Goal: Task Accomplishment & Management: Manage account settings

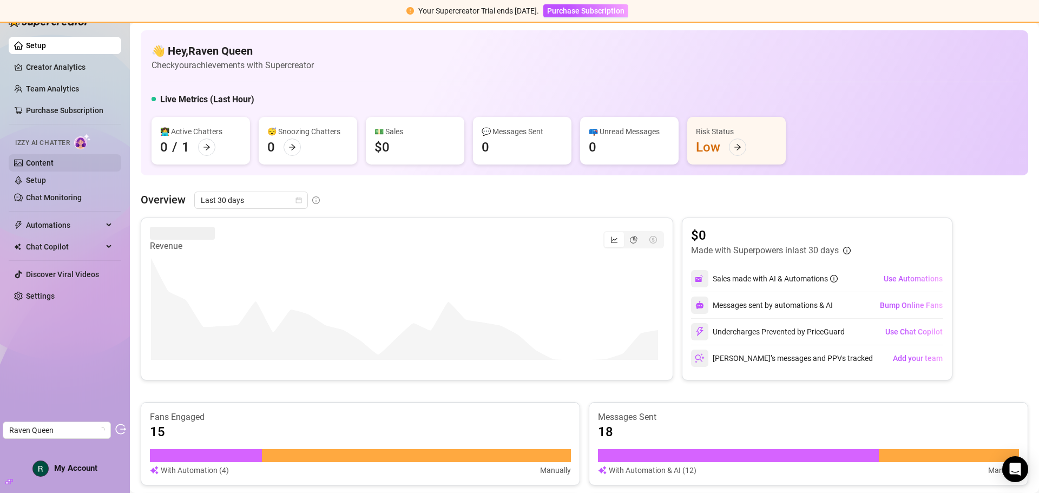
click at [43, 164] on link "Content" at bounding box center [40, 163] width 28 height 9
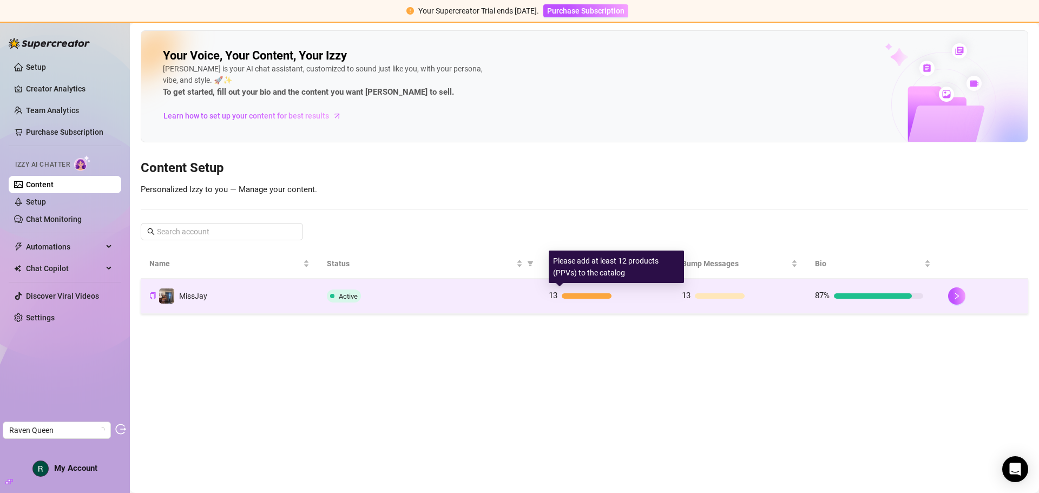
click at [652, 294] on div at bounding box center [609, 295] width 95 height 5
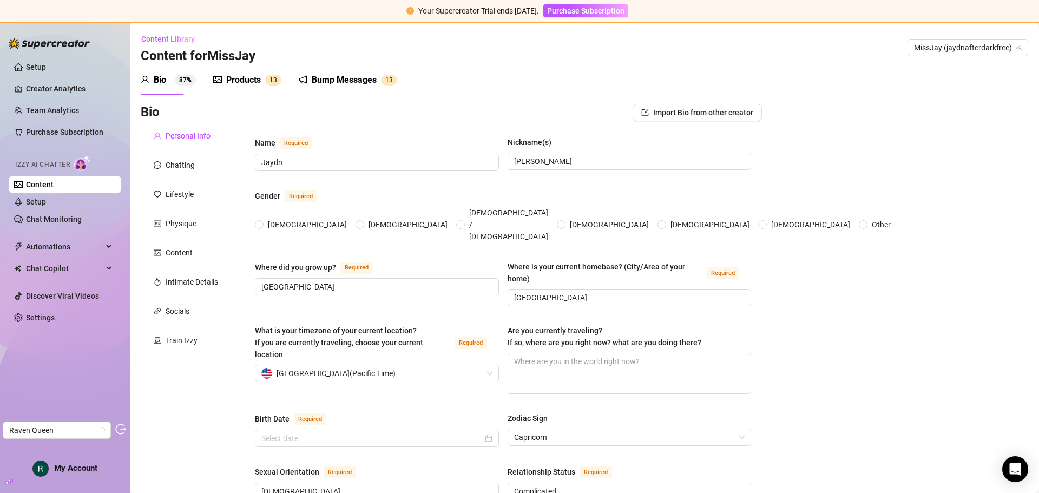
radio input "true"
type input "December 23rd, 1997"
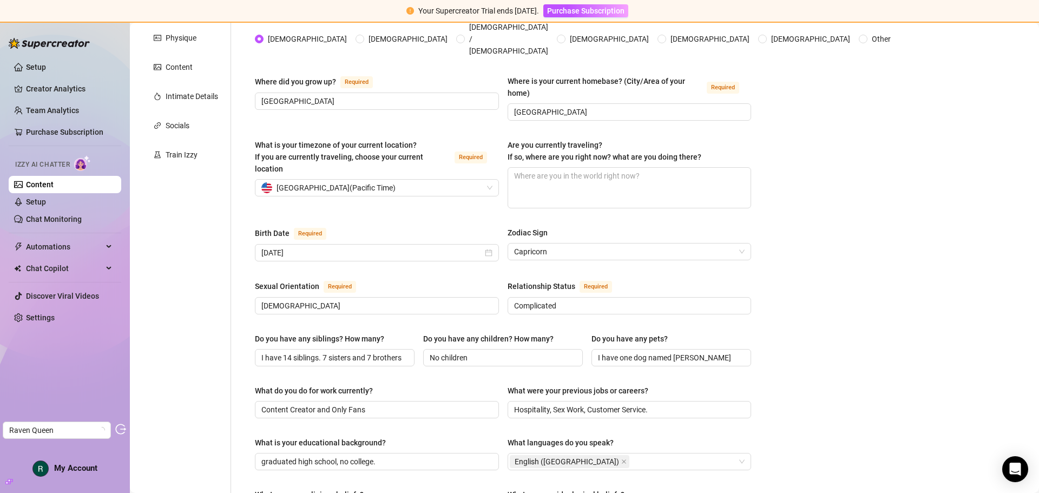
scroll to position [72, 0]
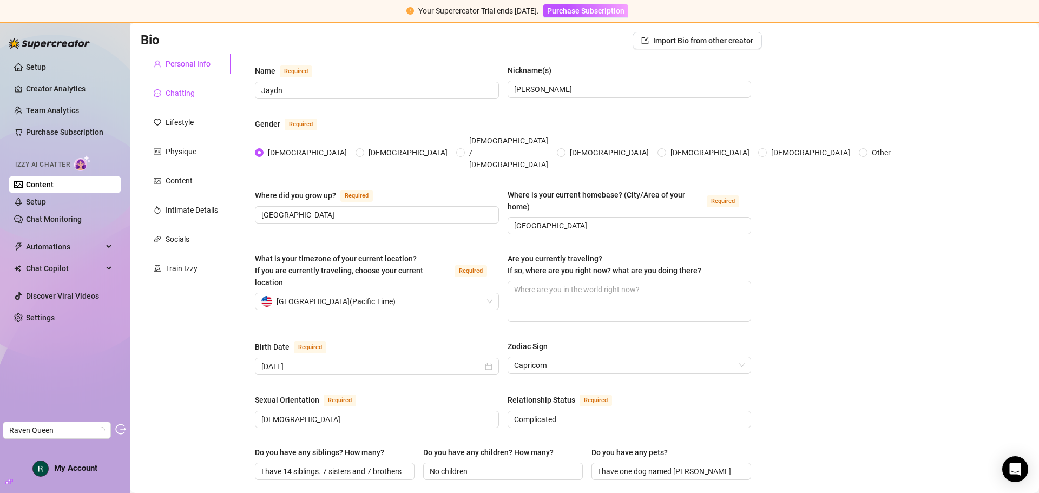
click at [192, 98] on div "Chatting" at bounding box center [180, 93] width 29 height 12
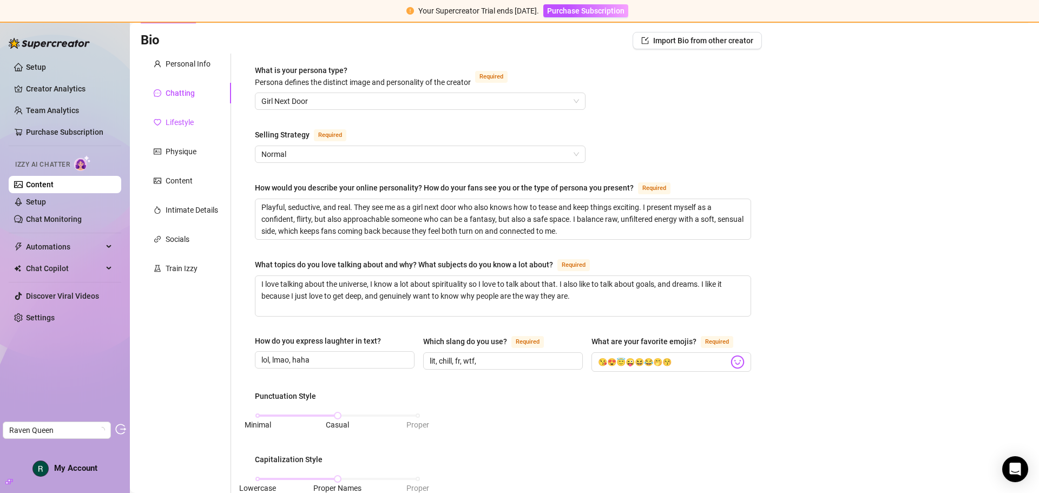
click at [184, 123] on div "Lifestyle" at bounding box center [180, 122] width 28 height 12
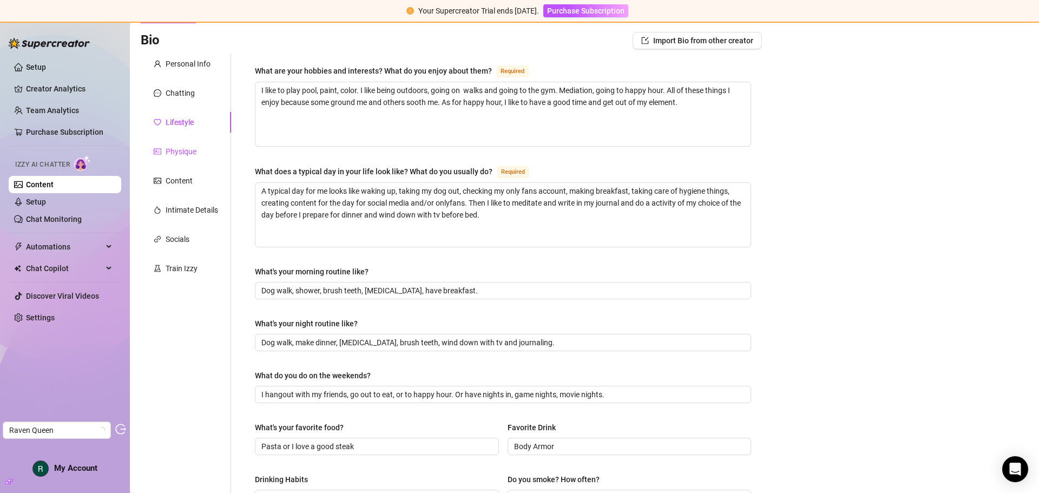
click at [183, 151] on div "Physique" at bounding box center [181, 152] width 31 height 12
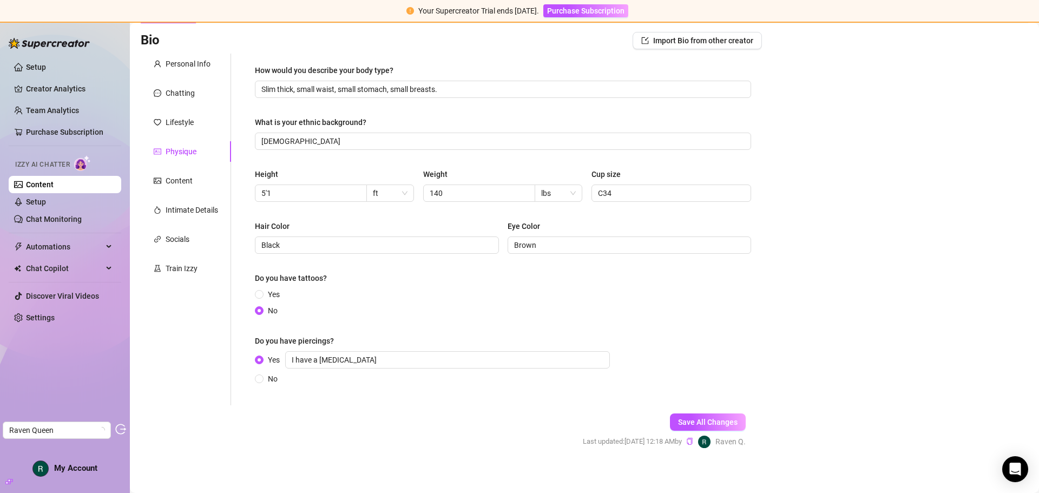
click at [186, 224] on div "Personal Info Chatting Lifestyle Physique Content Intimate Details Socials Trai…" at bounding box center [186, 230] width 90 height 352
click at [186, 215] on div "Intimate Details" at bounding box center [192, 210] width 52 height 12
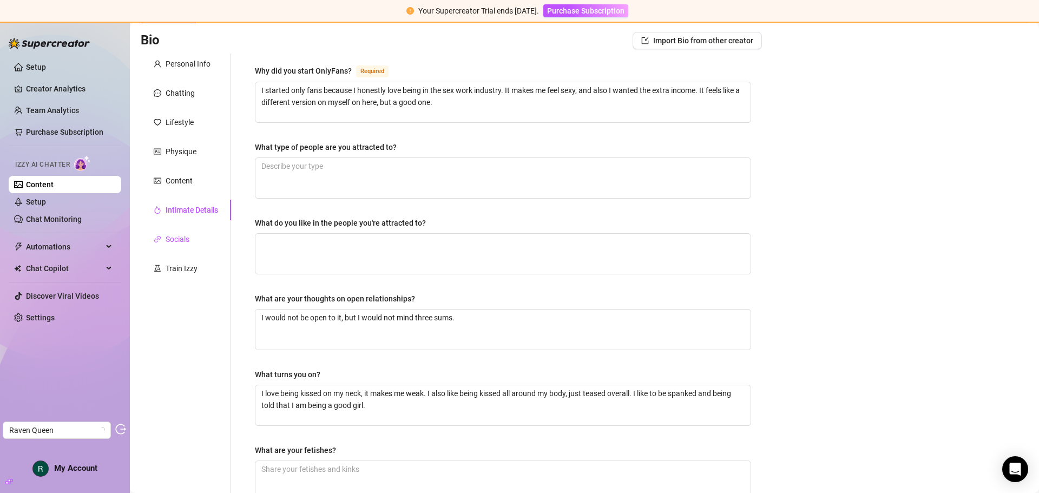
click at [178, 237] on div "Socials" at bounding box center [178, 239] width 24 height 12
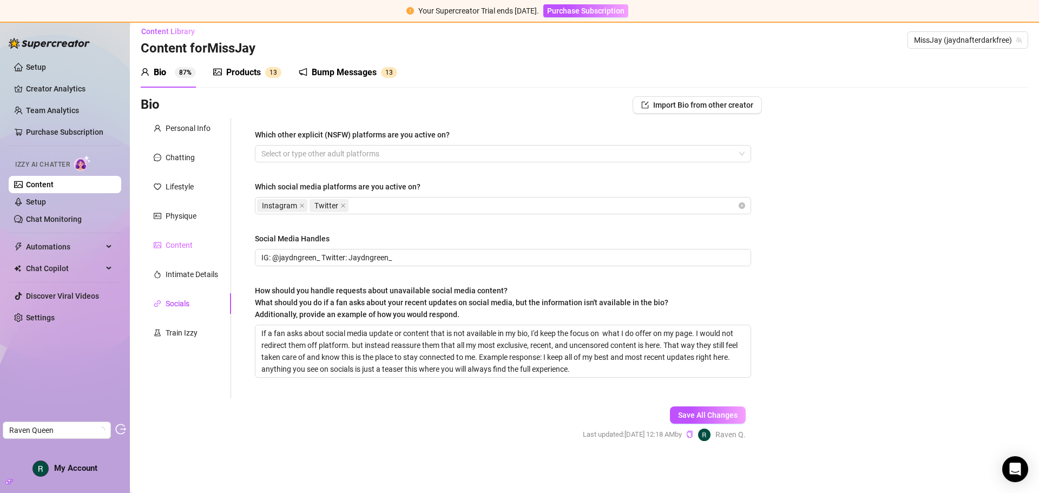
scroll to position [0, 0]
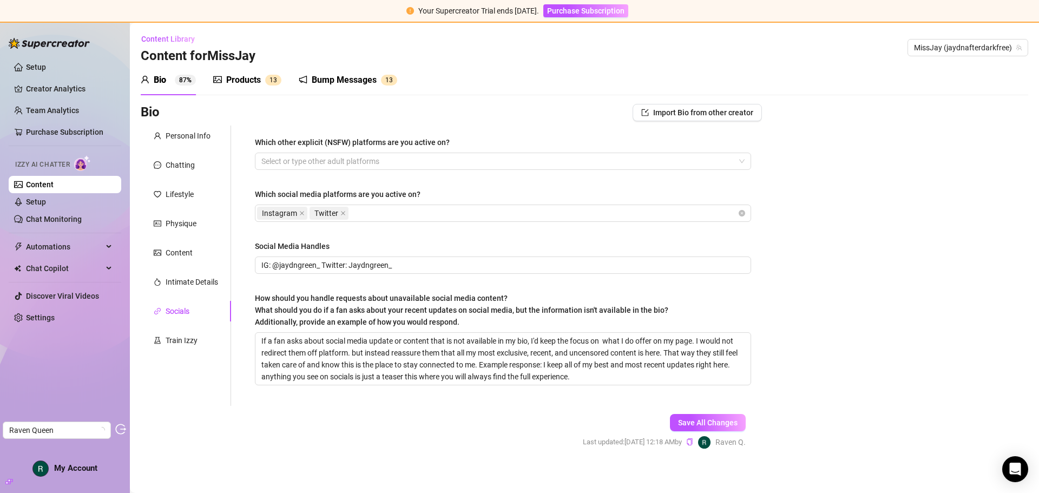
click at [175, 267] on div "Personal Info Chatting Lifestyle Physique Content Intimate Details Socials Trai…" at bounding box center [186, 266] width 90 height 280
click at [178, 346] on div "Train Izzy" at bounding box center [182, 340] width 32 height 12
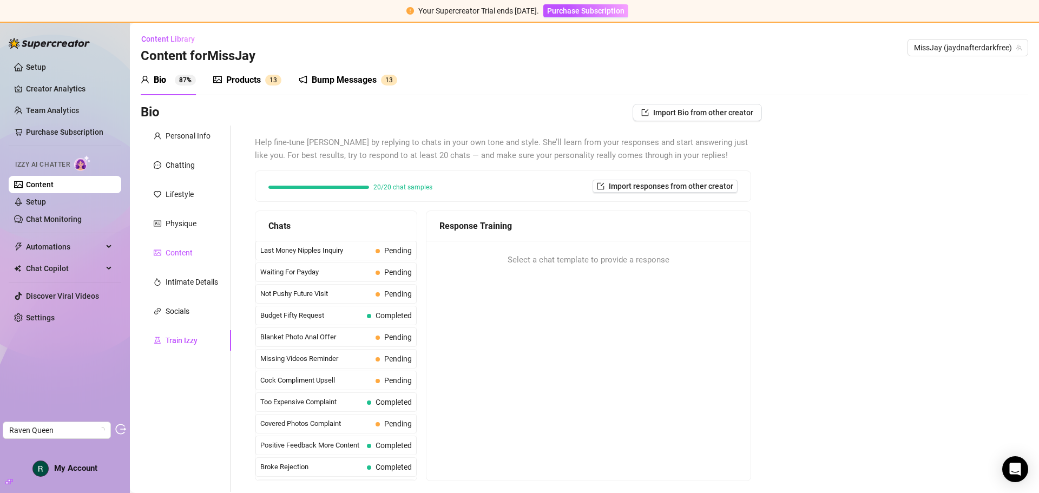
click at [181, 248] on div "Content" at bounding box center [179, 253] width 27 height 12
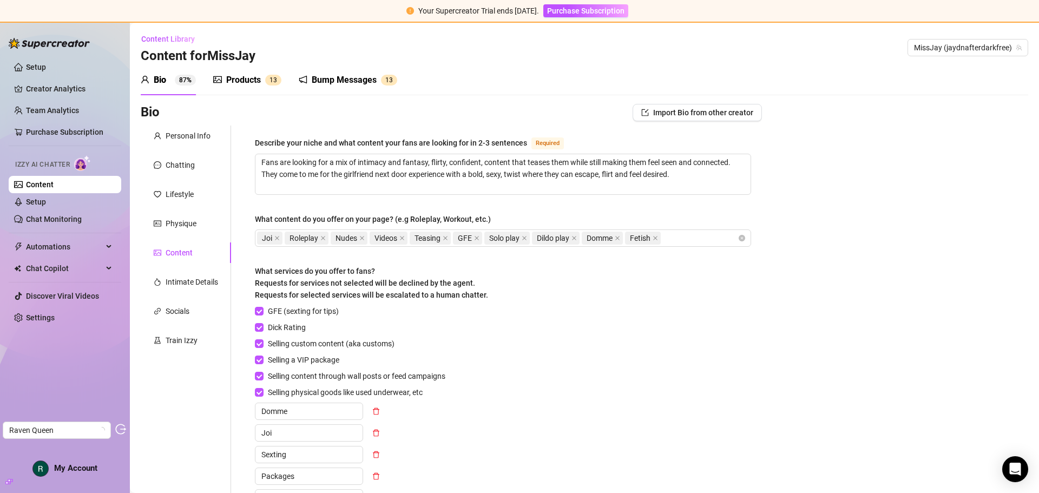
click at [321, 71] on div "Bump Messages 1 3" at bounding box center [348, 80] width 98 height 30
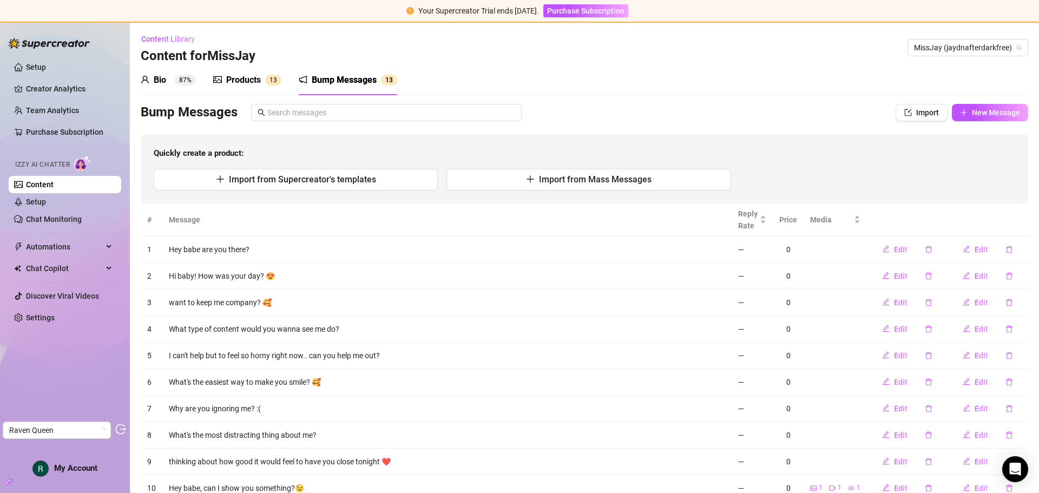
click at [255, 74] on div "Products" at bounding box center [243, 80] width 35 height 13
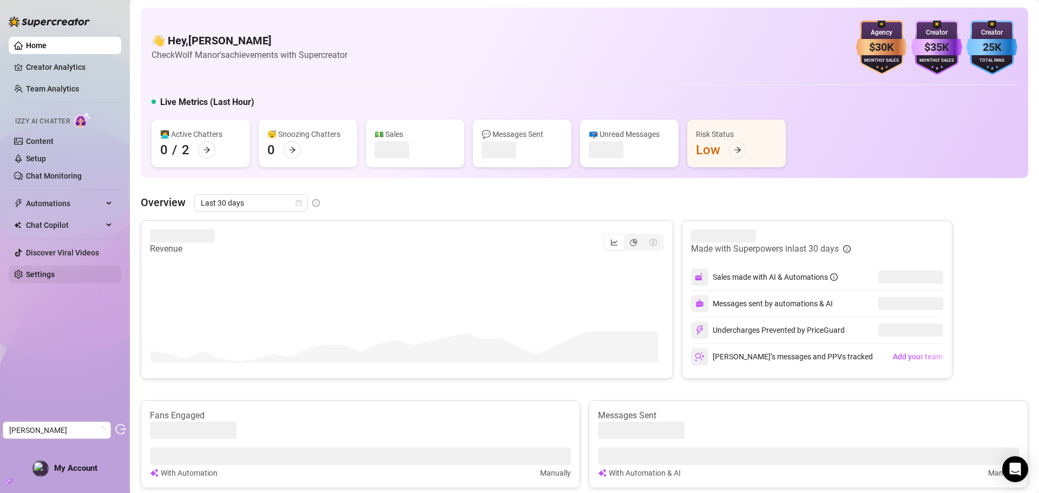
drag, startPoint x: 51, startPoint y: 278, endPoint x: 103, endPoint y: 274, distance: 52.6
click at [51, 278] on link "Settings" at bounding box center [40, 274] width 29 height 9
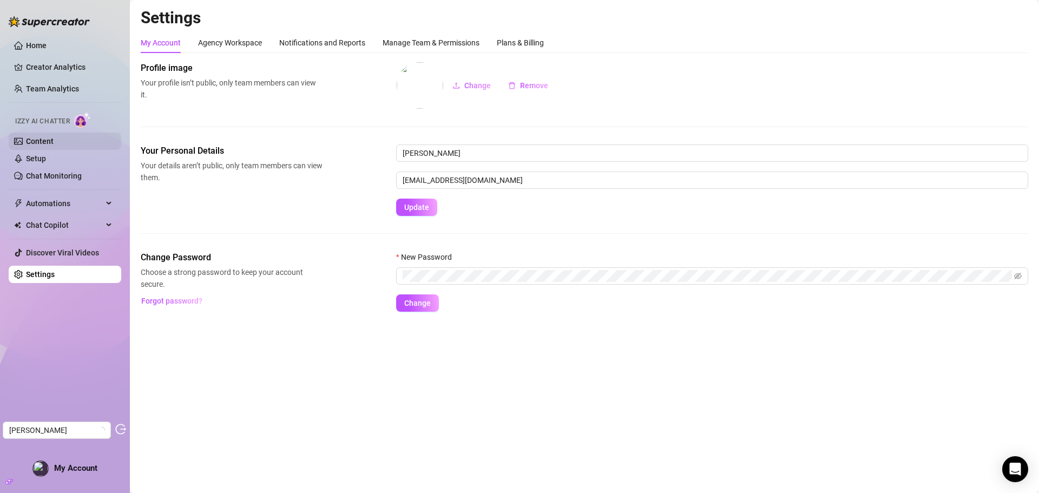
click at [54, 138] on link "Content" at bounding box center [40, 141] width 28 height 9
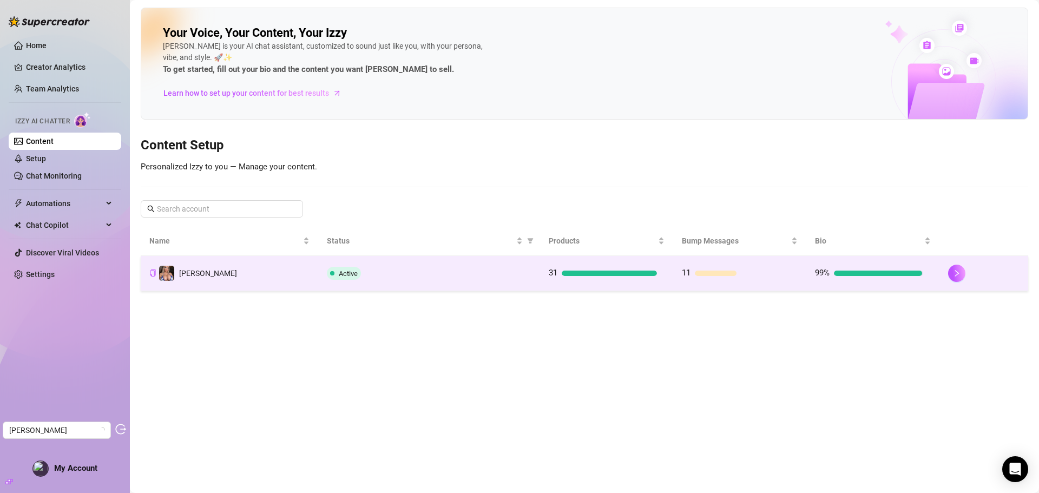
click at [650, 280] on td "31" at bounding box center [606, 273] width 133 height 35
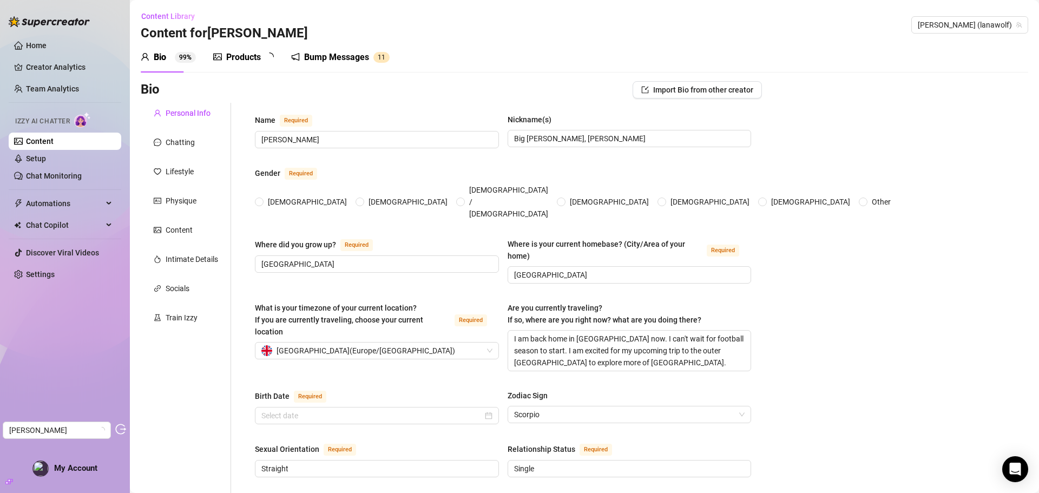
radio input "true"
type input "October 28th, 1996"
click at [250, 58] on div "Products" at bounding box center [243, 57] width 35 height 13
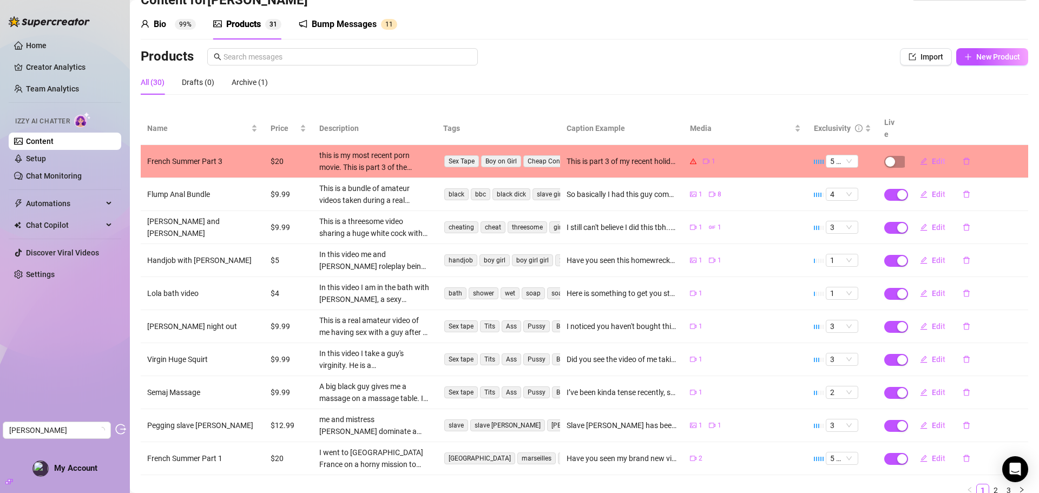
scroll to position [66, 0]
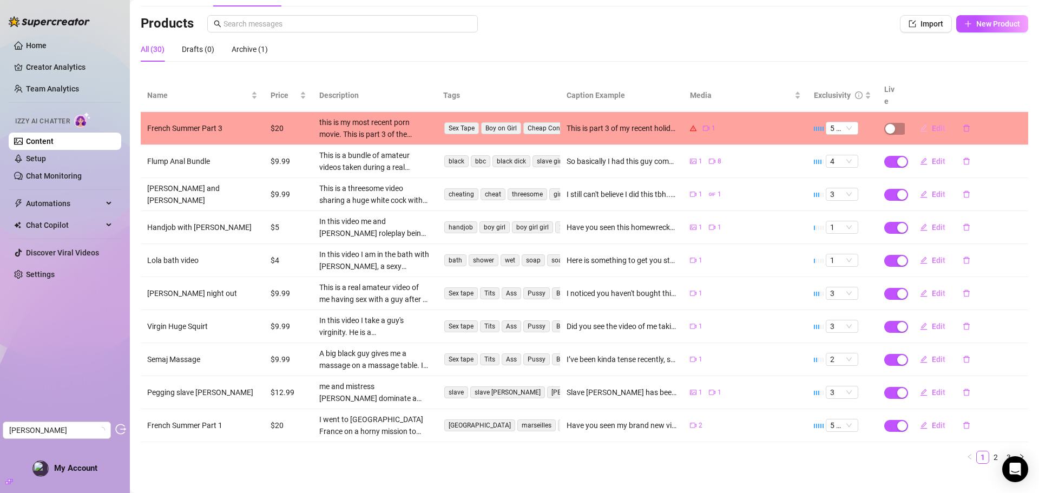
click at [933, 124] on span "Edit" at bounding box center [939, 128] width 14 height 9
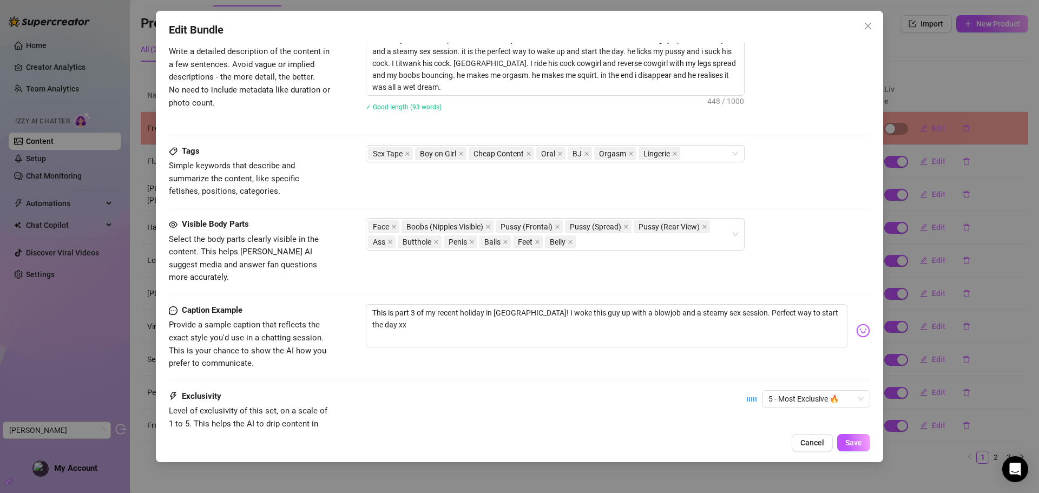
scroll to position [540, 0]
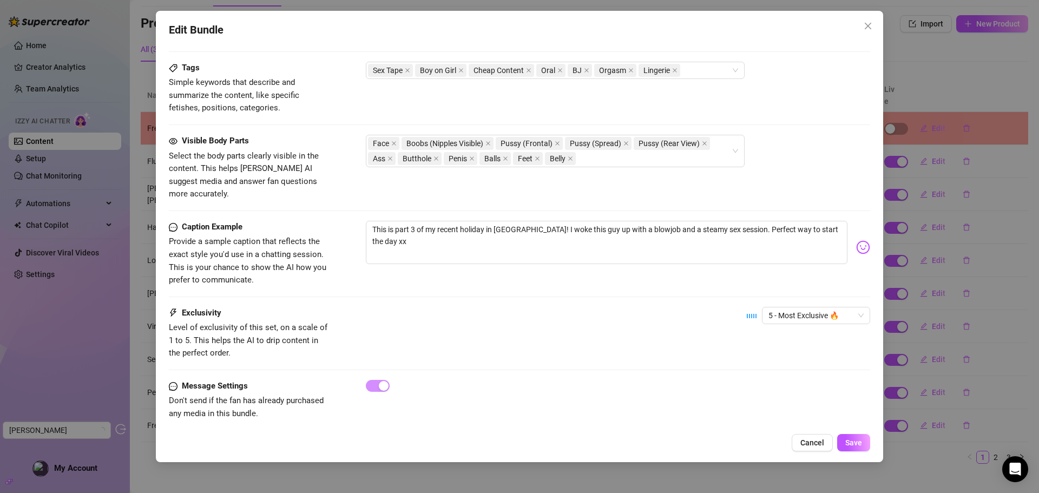
drag, startPoint x: 867, startPoint y: 25, endPoint x: 618, endPoint y: 100, distance: 260.5
click at [867, 25] on icon "close" at bounding box center [867, 26] width 6 height 6
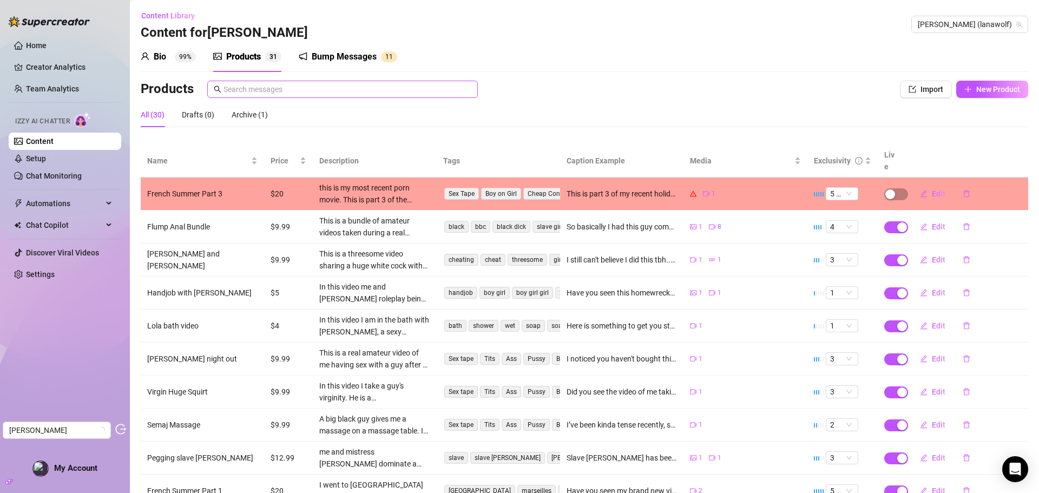
scroll to position [0, 0]
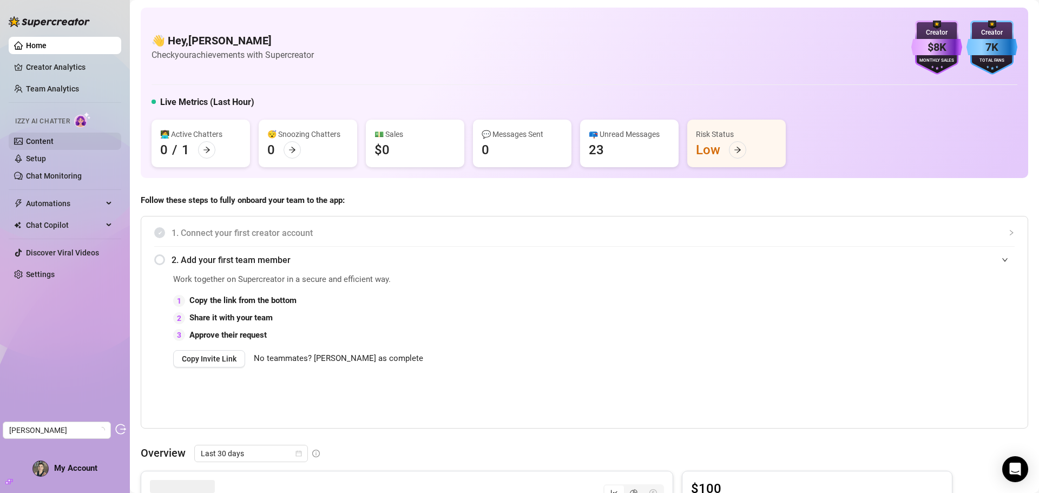
click at [50, 143] on link "Content" at bounding box center [40, 141] width 28 height 9
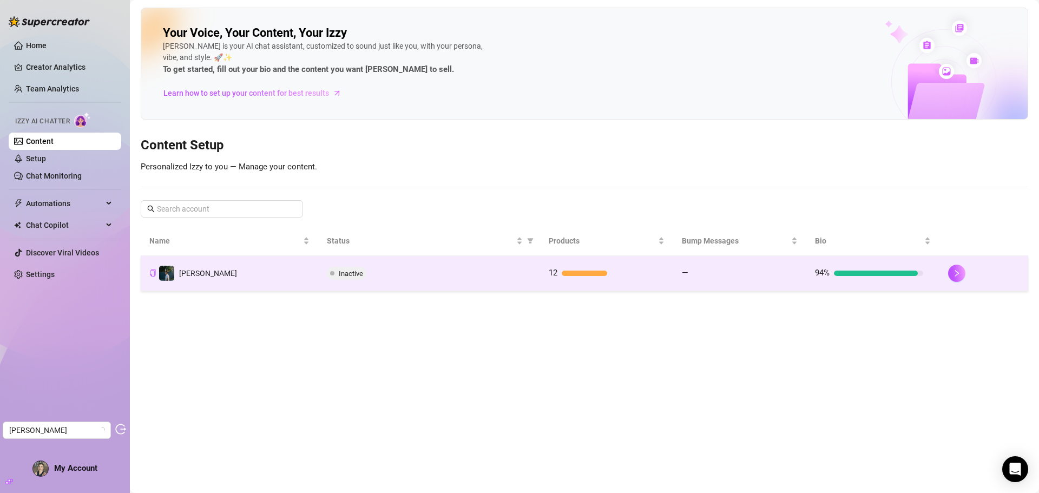
click at [640, 280] on td "12" at bounding box center [606, 273] width 133 height 35
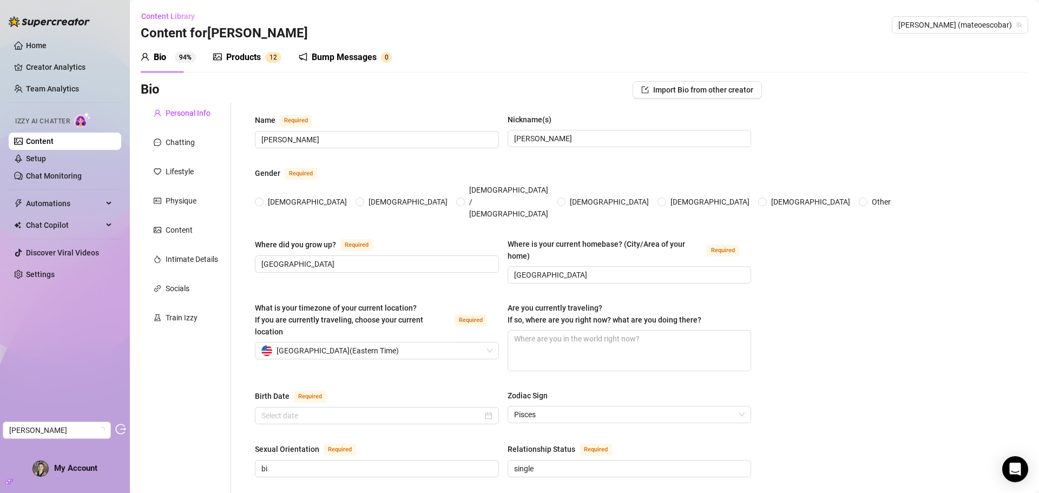
radio input "true"
type input "March 4th, 1999"
click at [259, 64] on div "Products 1 2" at bounding box center [247, 57] width 68 height 30
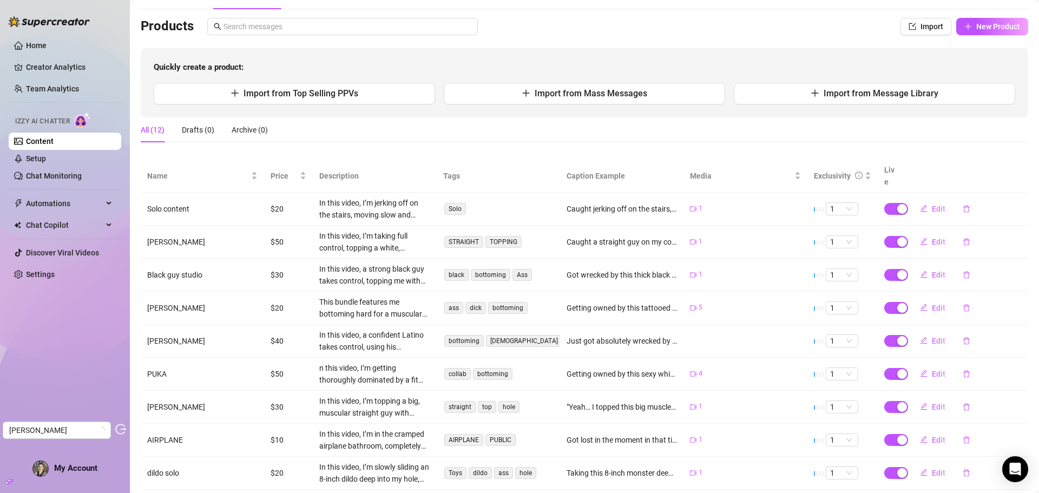
scroll to position [108, 0]
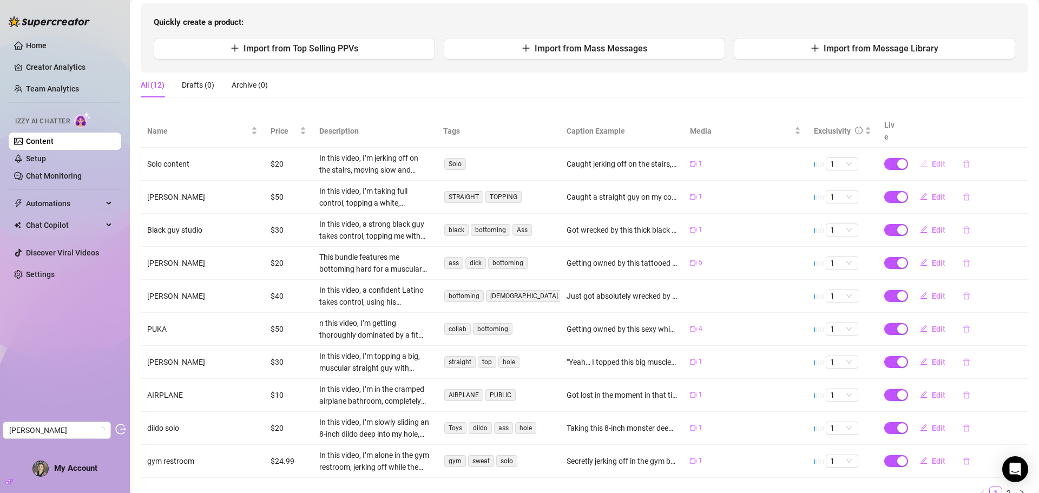
click at [926, 157] on button "Edit" at bounding box center [932, 163] width 43 height 17
type textarea "Caught jerking off on the stairs, dripping and desperate 🔥 Can’t help but keep …"
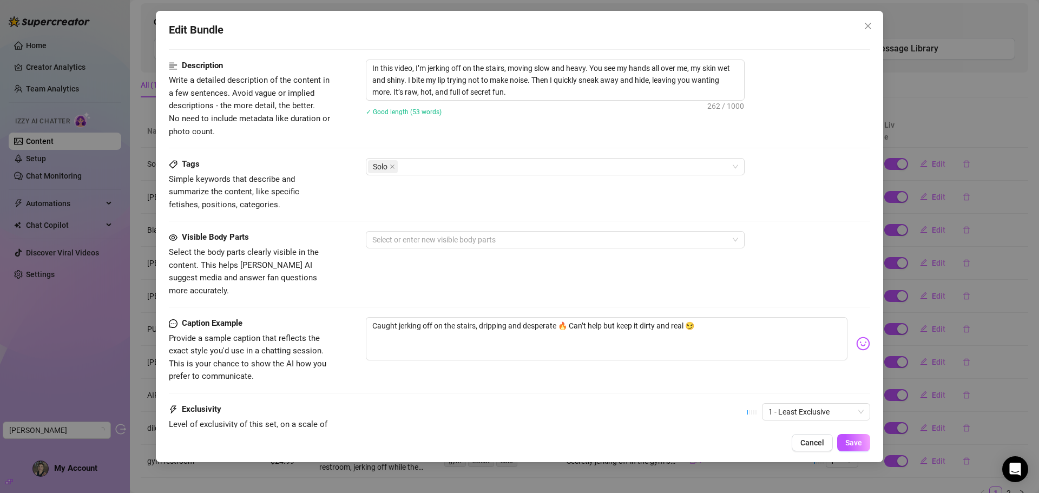
scroll to position [433, 0]
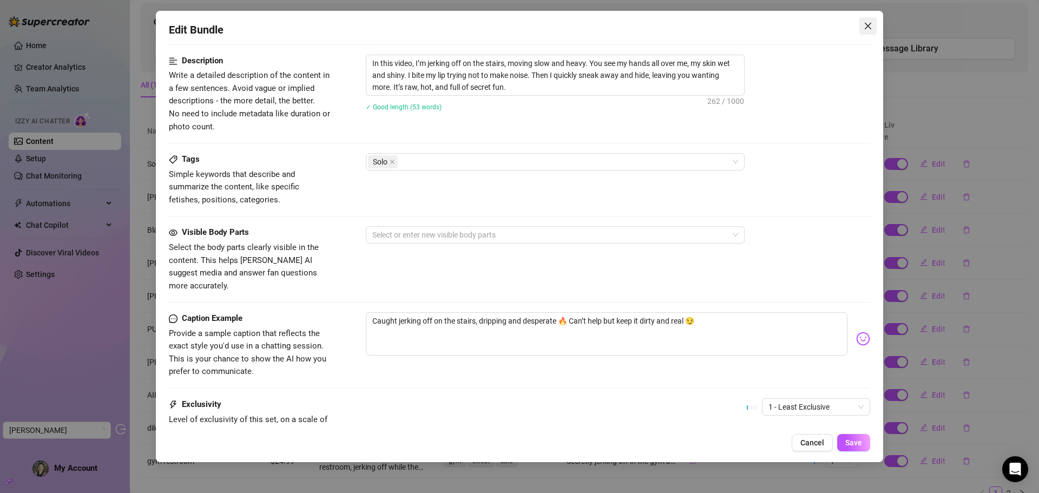
click at [868, 22] on icon "close" at bounding box center [867, 26] width 9 height 9
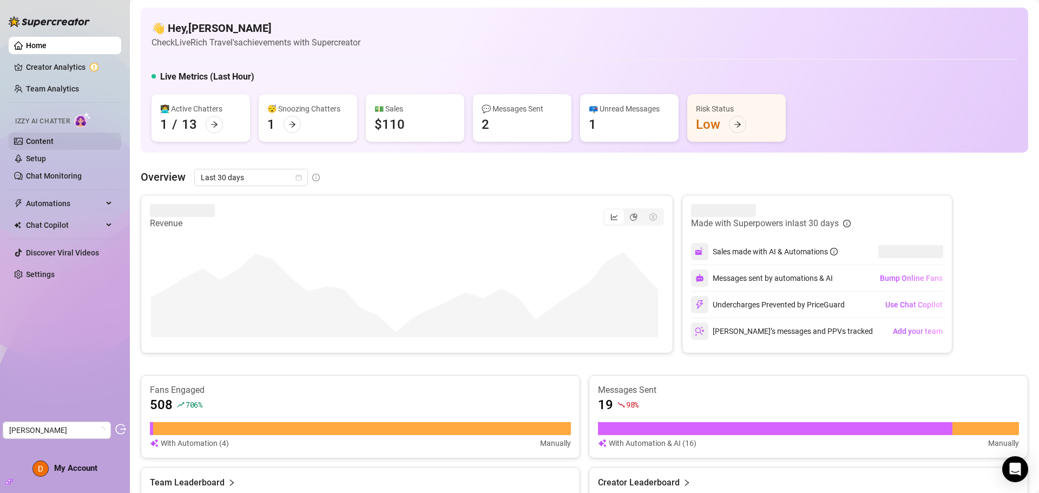
click at [41, 140] on link "Content" at bounding box center [40, 141] width 28 height 9
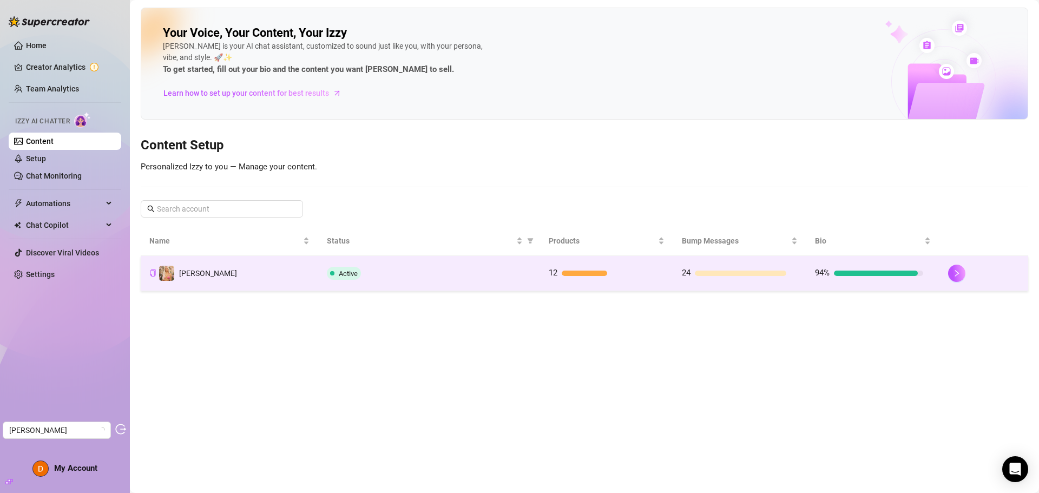
click at [510, 272] on div "Active" at bounding box center [429, 273] width 204 height 13
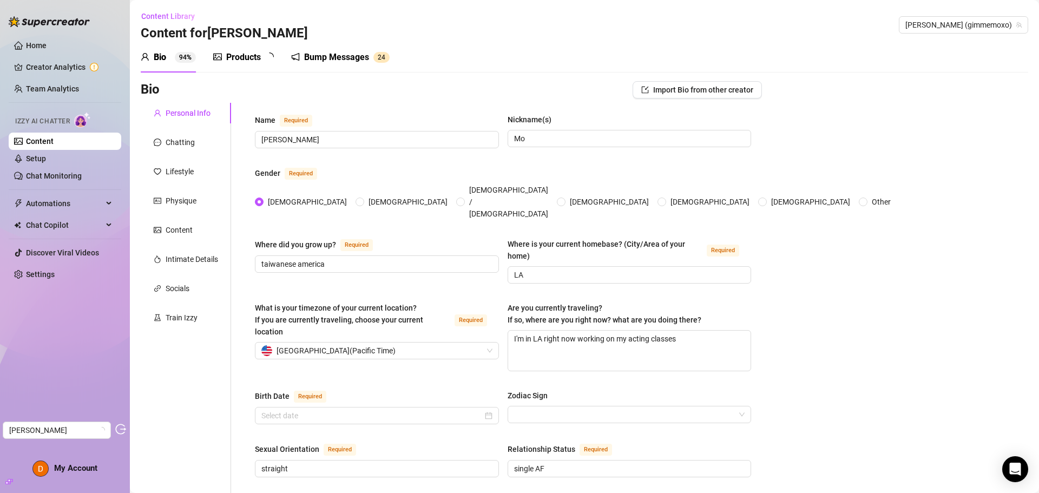
radio input "true"
type input "November 20th, 1998"
click at [241, 52] on div "Products" at bounding box center [243, 57] width 35 height 13
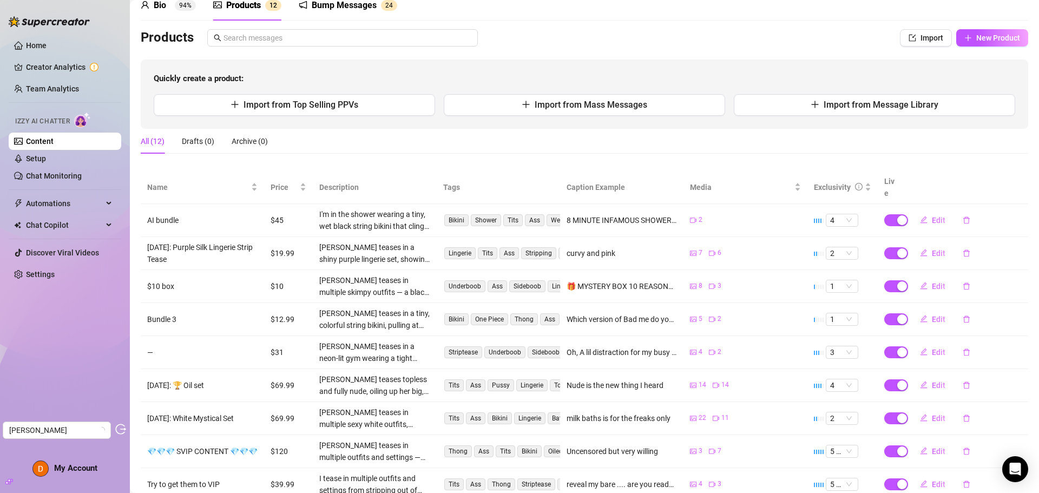
scroll to position [108, 0]
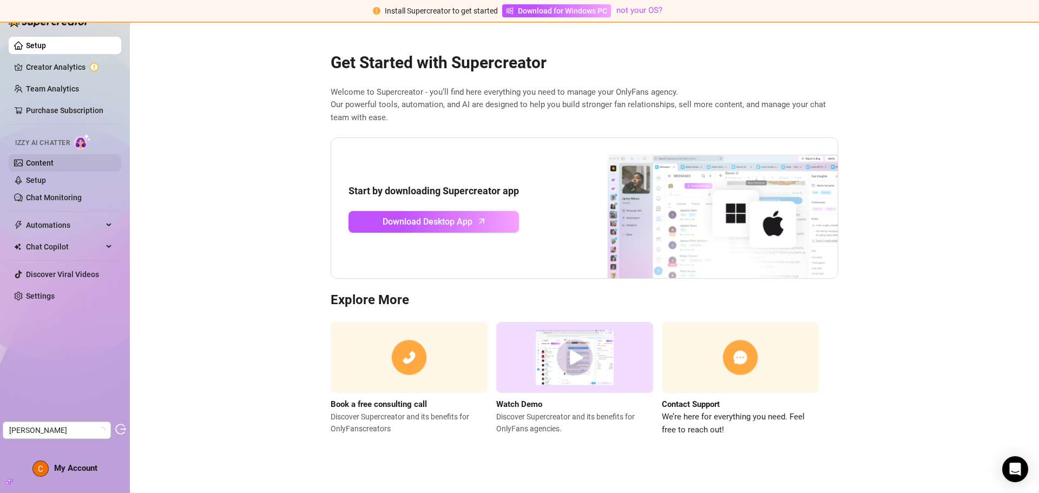
click at [54, 165] on link "Content" at bounding box center [40, 163] width 28 height 9
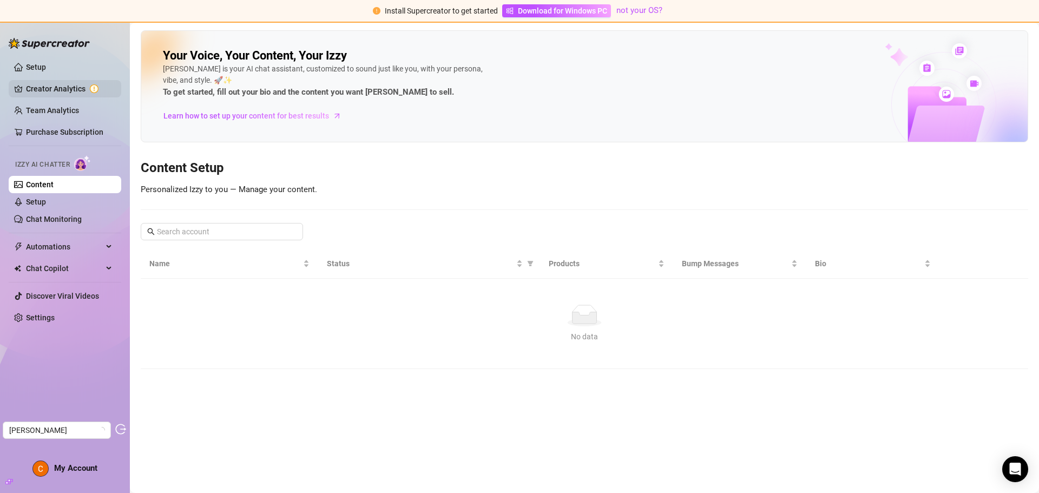
click at [47, 88] on link "Creator Analytics" at bounding box center [69, 88] width 87 height 17
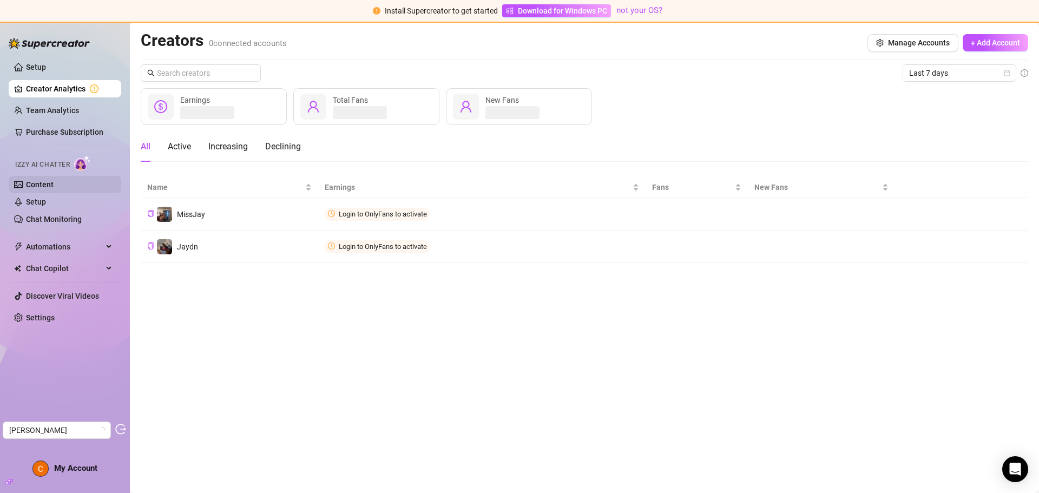
click at [42, 186] on link "Content" at bounding box center [40, 184] width 28 height 9
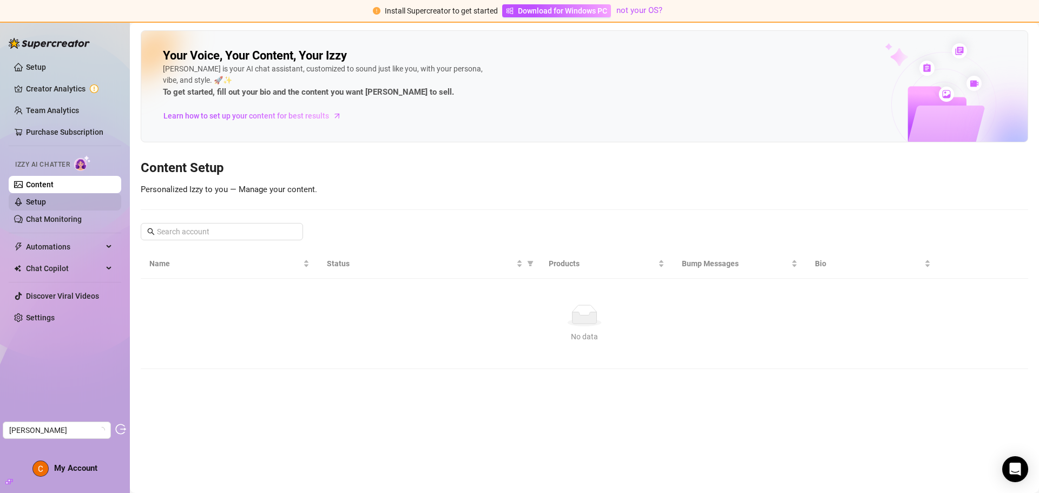
click at [46, 197] on link "Setup" at bounding box center [36, 201] width 20 height 9
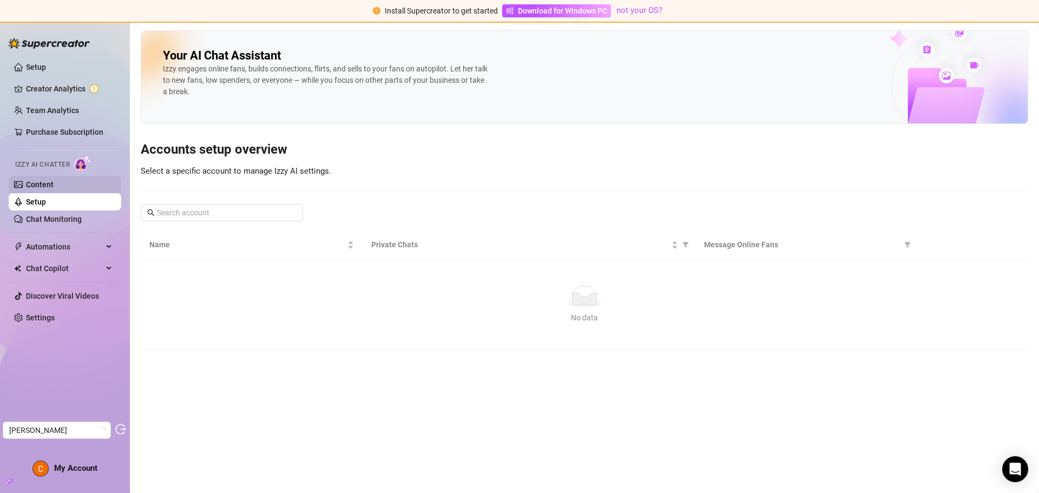
click at [54, 185] on link "Content" at bounding box center [40, 184] width 28 height 9
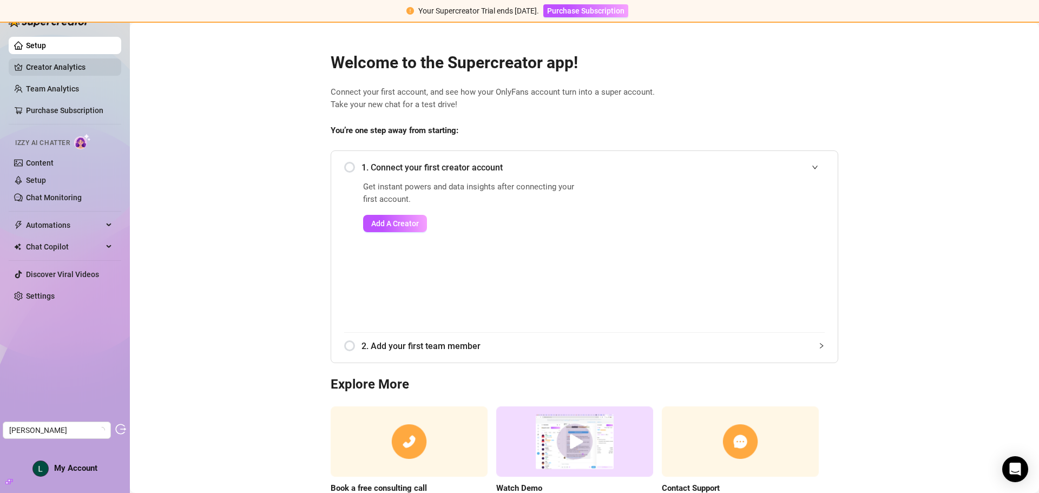
click at [71, 65] on link "Creator Analytics" at bounding box center [69, 66] width 87 height 17
